Goal: Transaction & Acquisition: Purchase product/service

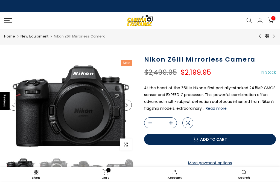
click at [8, 22] on icon at bounding box center [8, 20] width 8 height 4
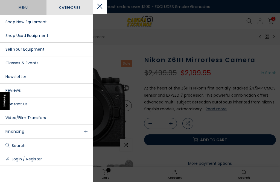
click at [19, 37] on link "Shop Used Equipment" at bounding box center [46, 36] width 93 height 14
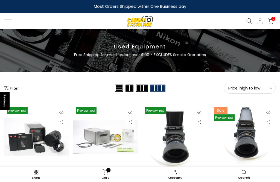
click at [11, 88] on button "Filter" at bounding box center [11, 87] width 15 height 5
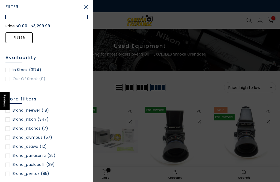
scroll to position [442, 0]
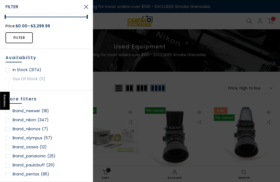
click at [8, 122] on div at bounding box center [7, 120] width 4 height 4
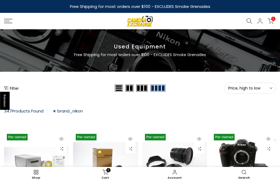
click at [12, 89] on button "Filter" at bounding box center [11, 87] width 15 height 5
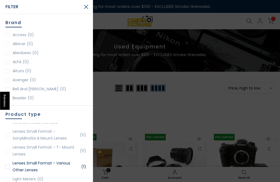
scroll to position [857, 0]
click at [112, 91] on div at bounding box center [140, 91] width 280 height 182
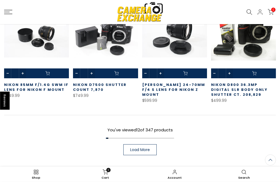
scroll to position [357, 0]
click at [139, 151] on span "Load More" at bounding box center [140, 150] width 20 height 4
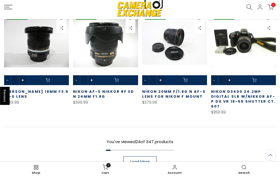
scroll to position [690, 0]
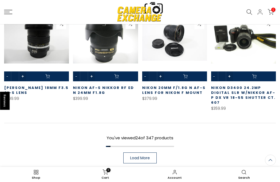
click at [141, 157] on span "Load More" at bounding box center [140, 158] width 20 height 4
